Goal: Transaction & Acquisition: Purchase product/service

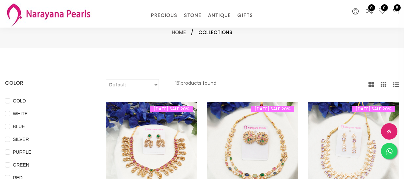
select select "INR"
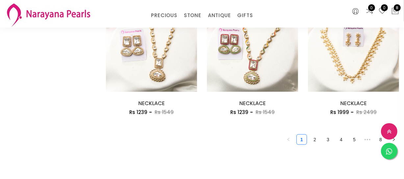
scroll to position [845, 0]
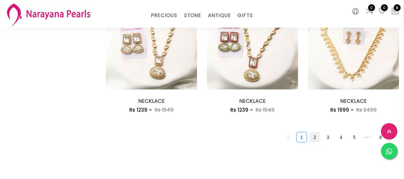
click at [315, 133] on link "2" at bounding box center [315, 138] width 10 height 10
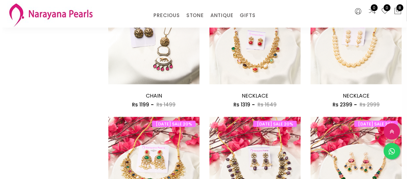
scroll to position [747, 0]
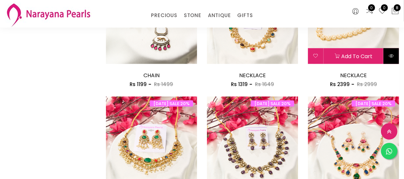
click at [395, 58] on button at bounding box center [391, 56] width 15 height 16
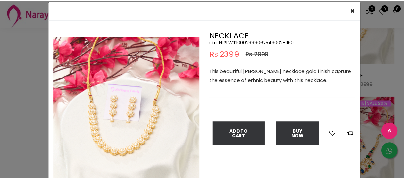
scroll to position [30, 0]
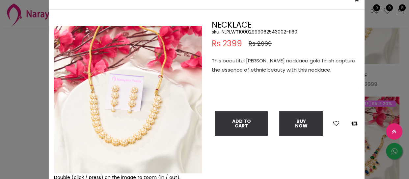
click at [12, 74] on div "× Close Double (click / press) on the image to zoom (in / out). NECKLACE sku : …" at bounding box center [204, 89] width 409 height 179
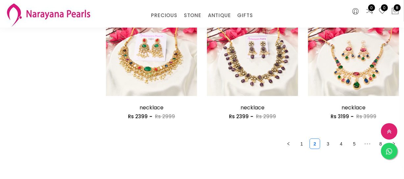
scroll to position [837, 0]
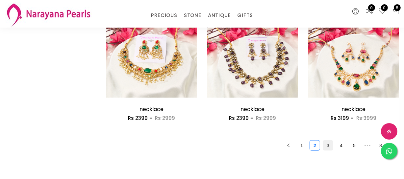
click at [325, 144] on link "3" at bounding box center [328, 146] width 10 height 10
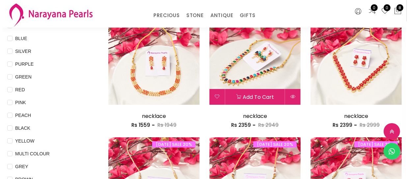
scroll to position [89, 0]
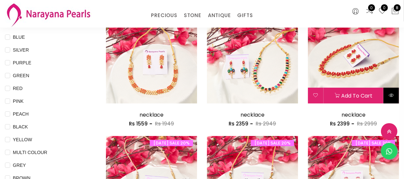
click at [390, 97] on icon at bounding box center [390, 95] width 5 height 5
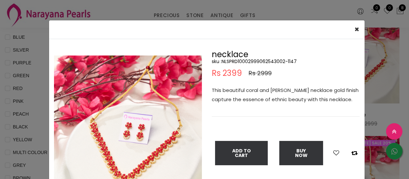
scroll to position [30, 0]
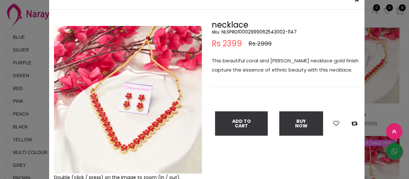
click at [34, 62] on div "× Close Double (click / press) on the image to zoom (in / out). necklace sku : …" at bounding box center [204, 89] width 409 height 179
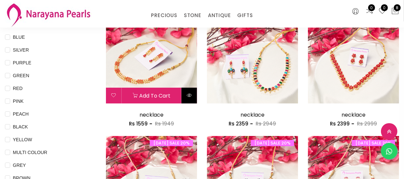
click at [185, 98] on button at bounding box center [189, 96] width 15 height 16
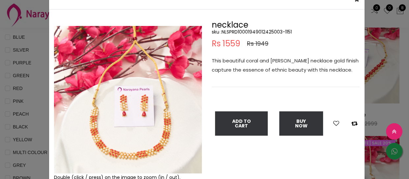
click at [23, 55] on div "× Close Double (click / press) on the image to zoom (in / out). necklace sku : …" at bounding box center [204, 89] width 409 height 179
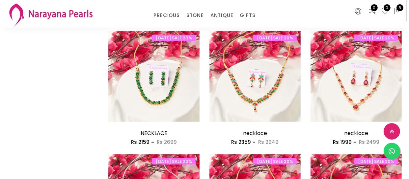
scroll to position [329, 0]
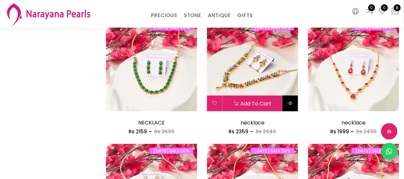
click at [286, 108] on button at bounding box center [290, 104] width 15 height 16
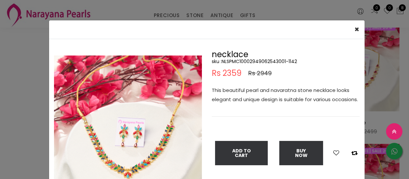
scroll to position [30, 0]
